Goal: Navigation & Orientation: Find specific page/section

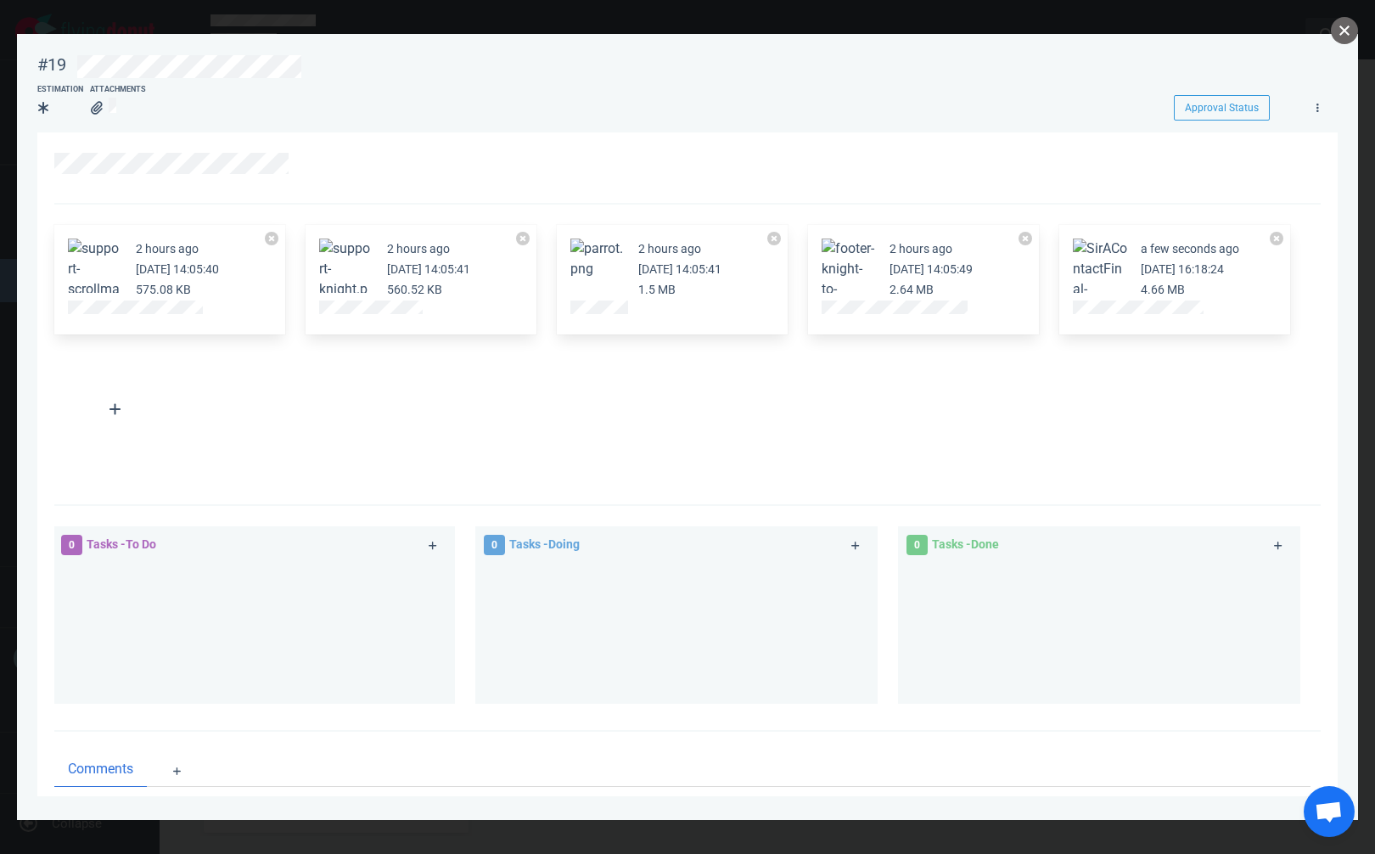
click at [1344, 33] on button "close" at bounding box center [1344, 30] width 27 height 27
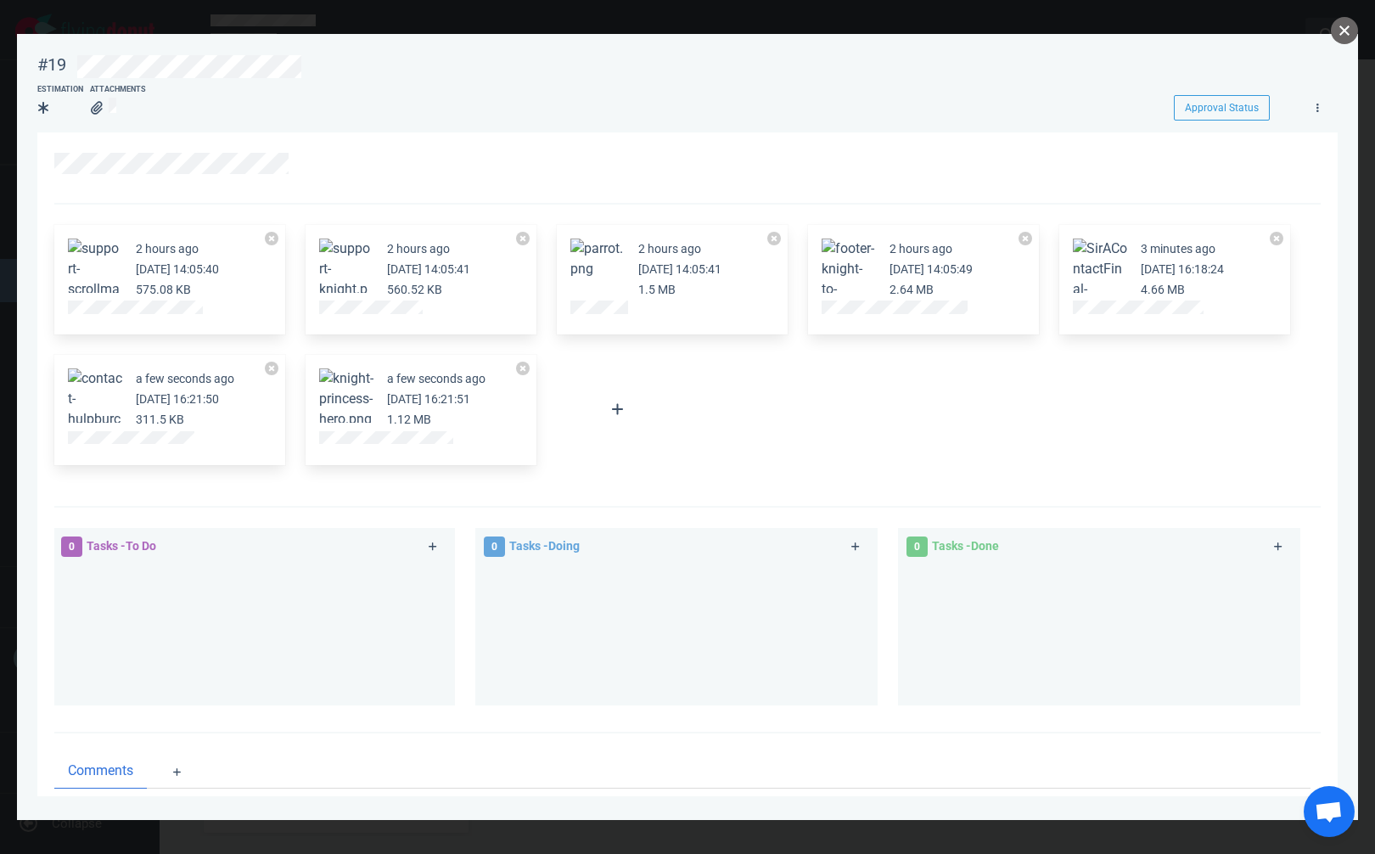
drag, startPoint x: 1347, startPoint y: 36, endPoint x: 1314, endPoint y: 48, distance: 34.4
click at [1346, 36] on button "close" at bounding box center [1344, 30] width 27 height 27
click at [1344, 34] on button "close" at bounding box center [1344, 30] width 27 height 27
